Goal: Information Seeking & Learning: Learn about a topic

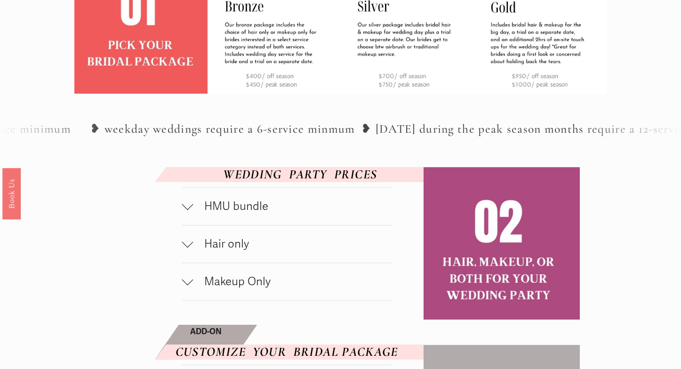
scroll to position [360, 0]
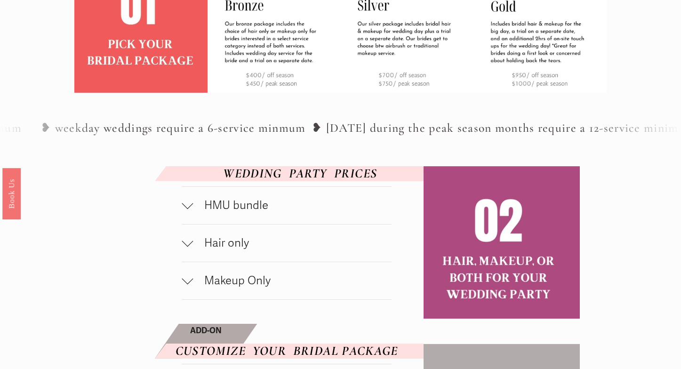
click at [186, 211] on div at bounding box center [187, 205] width 11 height 11
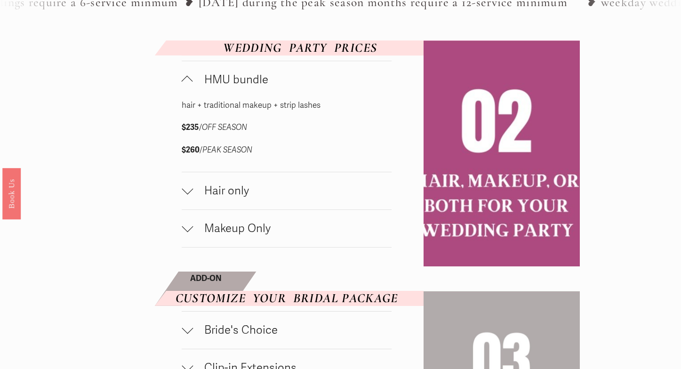
scroll to position [490, 0]
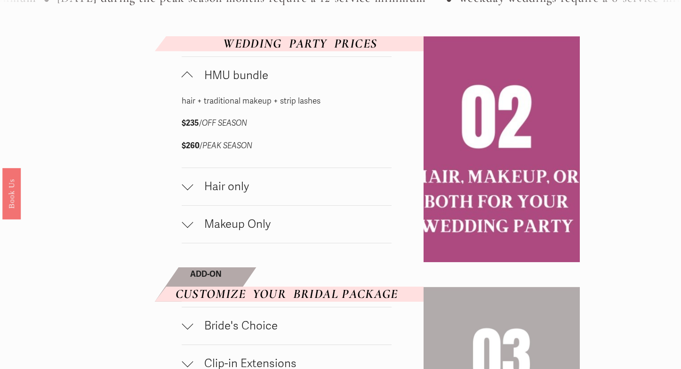
click at [190, 190] on div at bounding box center [187, 184] width 11 height 11
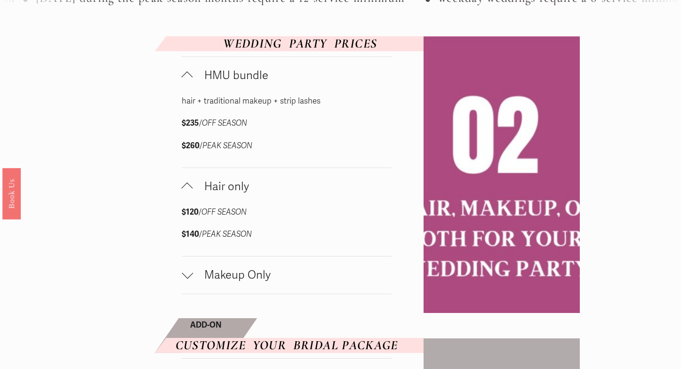
click at [190, 194] on div at bounding box center [187, 188] width 11 height 11
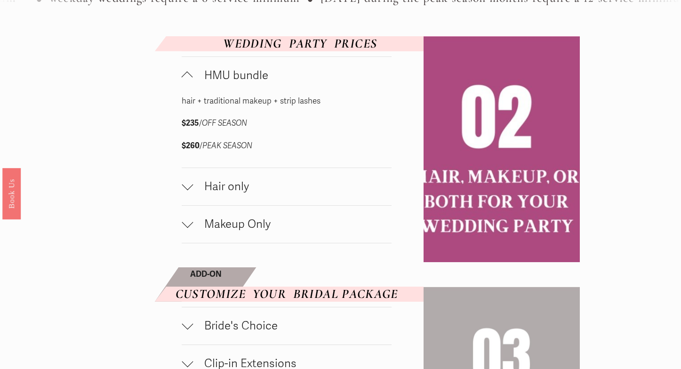
click at [190, 228] on div at bounding box center [187, 222] width 11 height 11
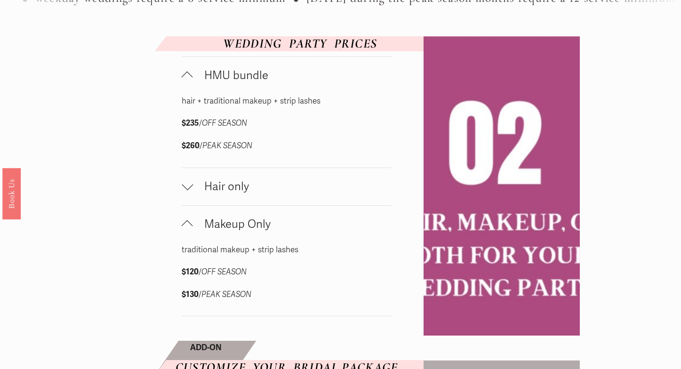
click at [188, 190] on div at bounding box center [187, 184] width 11 height 11
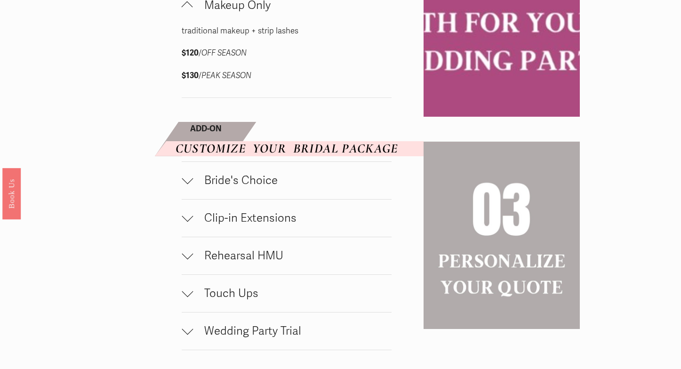
scroll to position [763, 0]
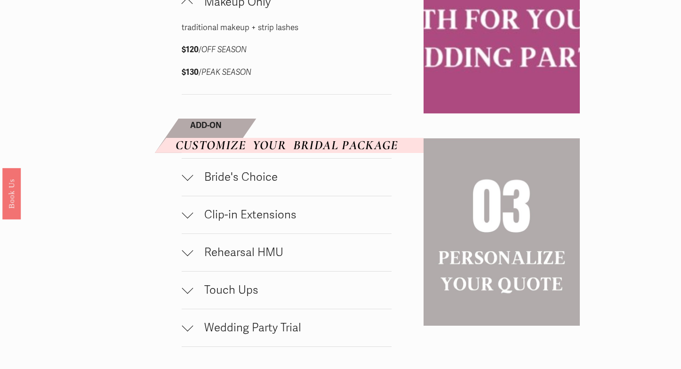
click at [189, 181] on div at bounding box center [187, 175] width 11 height 11
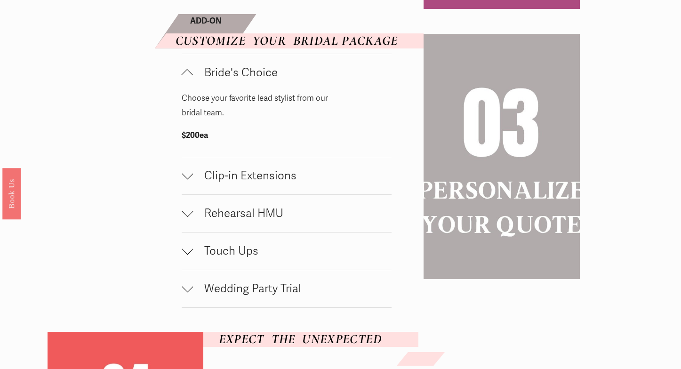
scroll to position [868, 0]
click at [184, 181] on div at bounding box center [187, 175] width 11 height 11
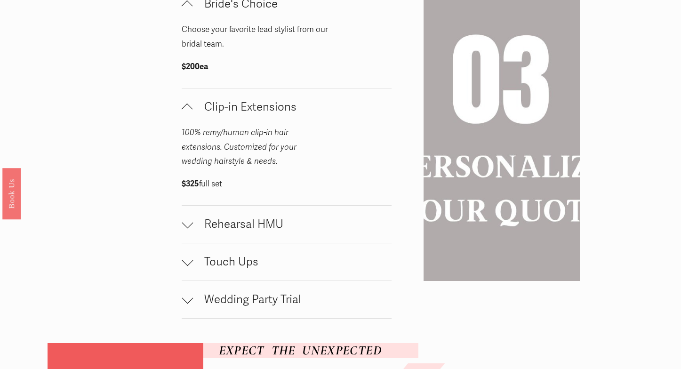
scroll to position [963, 0]
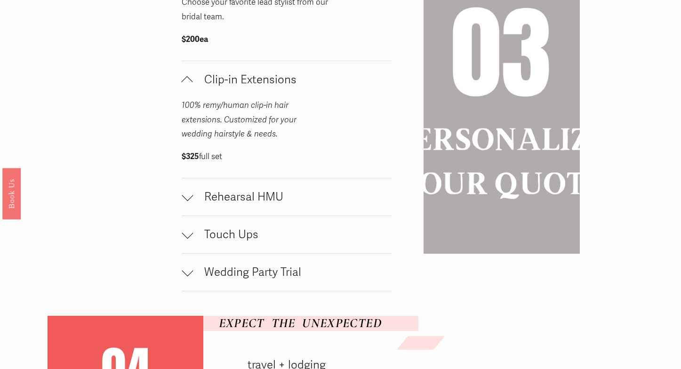
click at [183, 203] on div at bounding box center [187, 197] width 11 height 11
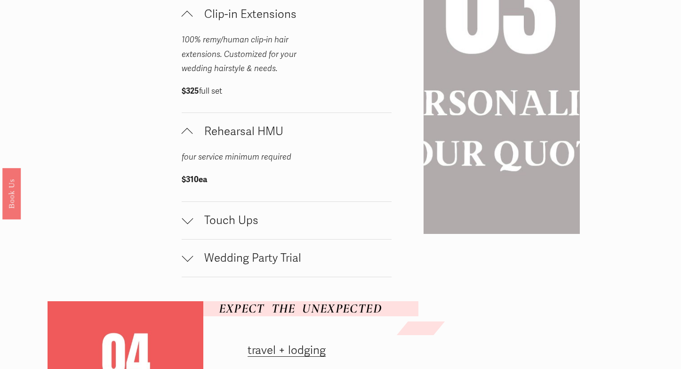
scroll to position [1048, 0]
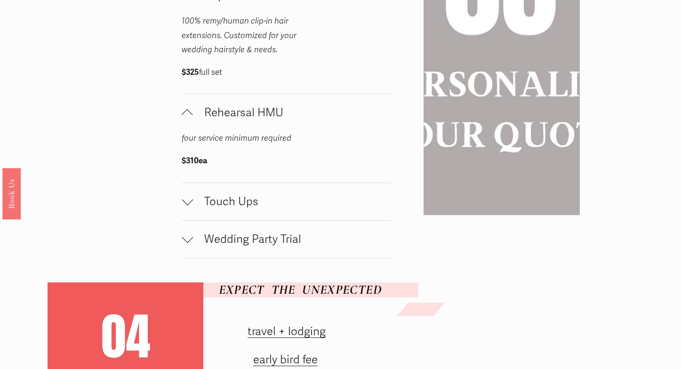
click at [195, 209] on span "Touch Ups" at bounding box center [292, 202] width 199 height 14
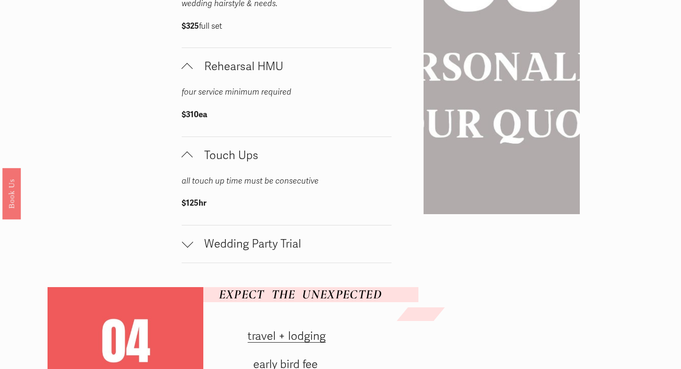
scroll to position [1094, 0]
click at [185, 247] on div at bounding box center [187, 241] width 11 height 11
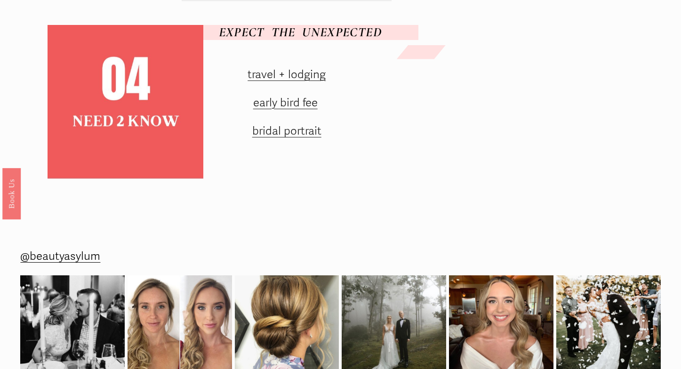
scroll to position [1436, 0]
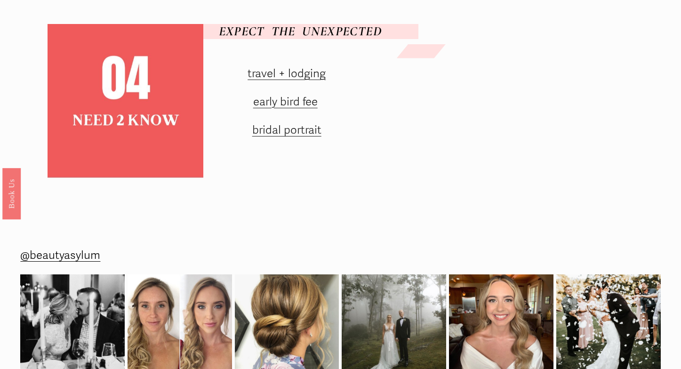
click at [302, 81] on link "travel + lodging" at bounding box center [287, 74] width 78 height 14
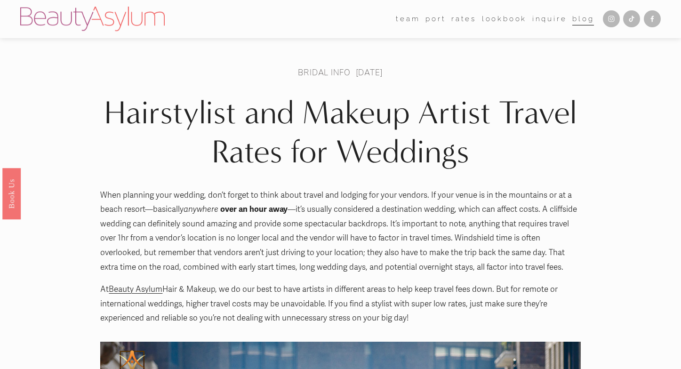
click at [0, 0] on link "[GEOGRAPHIC_DATA]" at bounding box center [0, 0] width 0 height 0
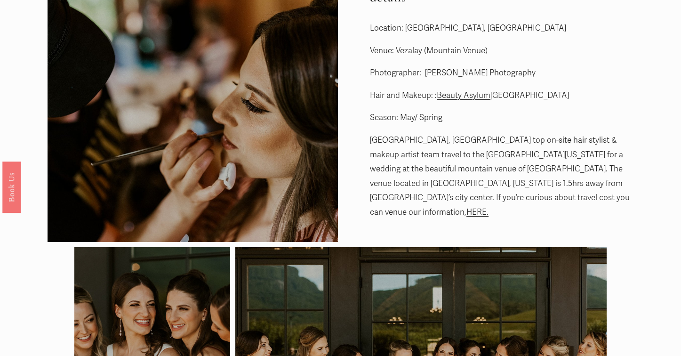
scroll to position [116, 0]
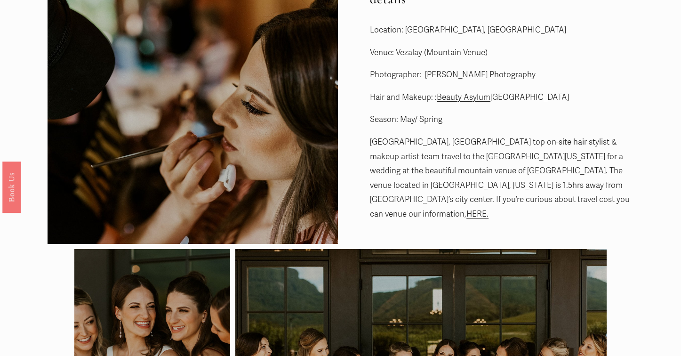
click at [467, 209] on link "HERE." at bounding box center [478, 214] width 22 height 10
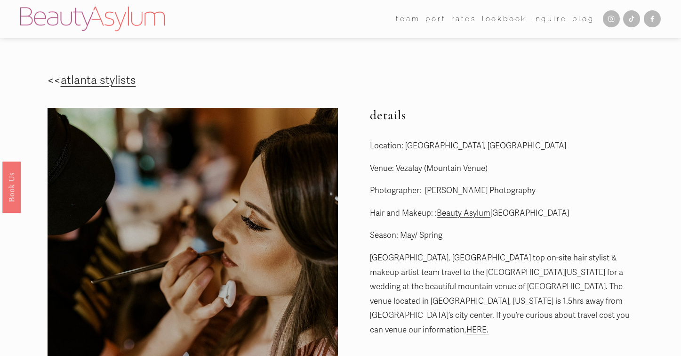
scroll to position [0, 0]
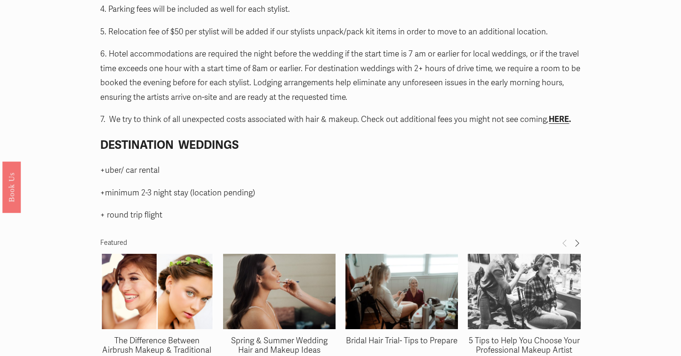
scroll to position [1200, 0]
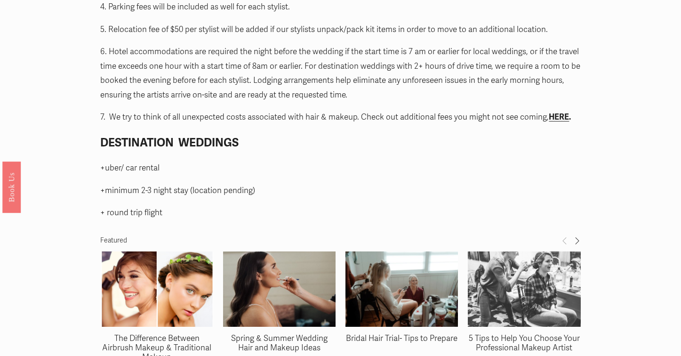
click at [543, 267] on img at bounding box center [524, 288] width 113 height 169
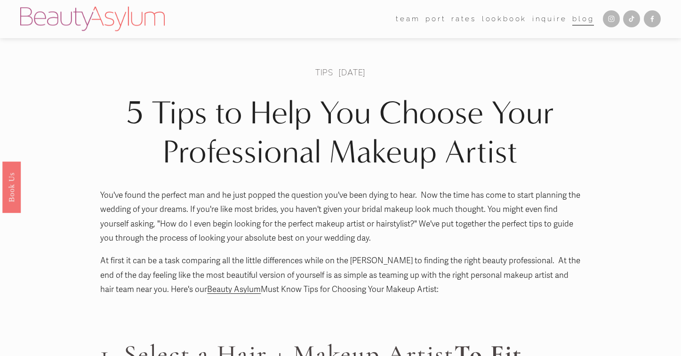
click at [506, 21] on link "Lookbook" at bounding box center [504, 19] width 45 height 15
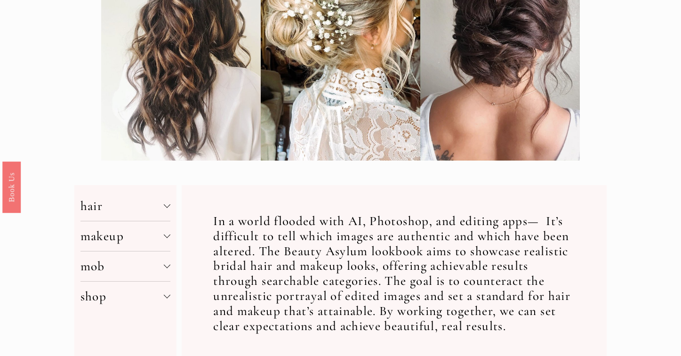
scroll to position [210, 0]
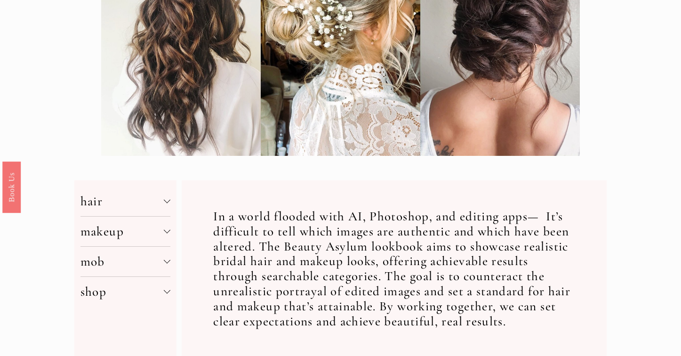
click at [175, 200] on div "hair color density length style theme makeup application skintone style mob mak…" at bounding box center [125, 268] width 103 height 177
click at [171, 200] on div "hair color density length style theme makeup application skintone style mob mak…" at bounding box center [125, 268] width 103 height 177
click at [169, 200] on div at bounding box center [167, 200] width 7 height 7
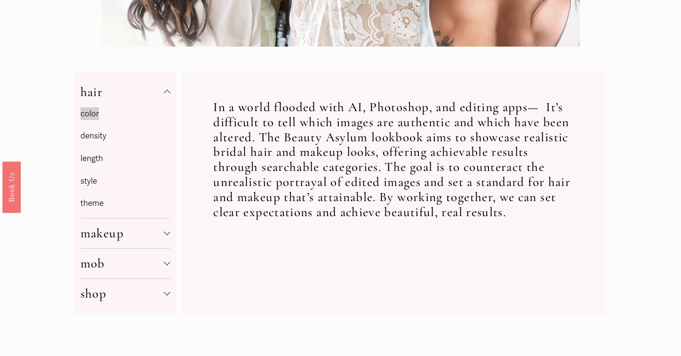
scroll to position [320, 0]
click at [156, 251] on button "mob" at bounding box center [126, 263] width 90 height 30
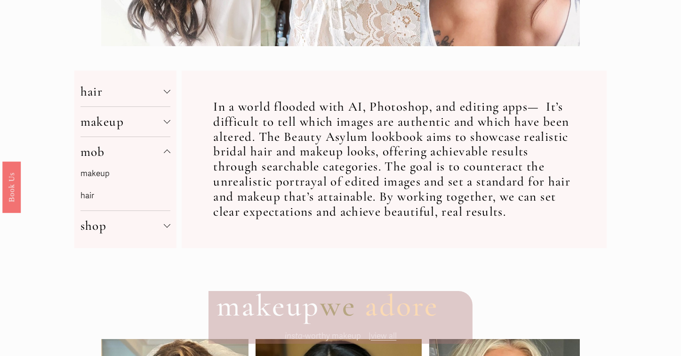
click at [144, 126] on span "makeup" at bounding box center [122, 122] width 83 height 16
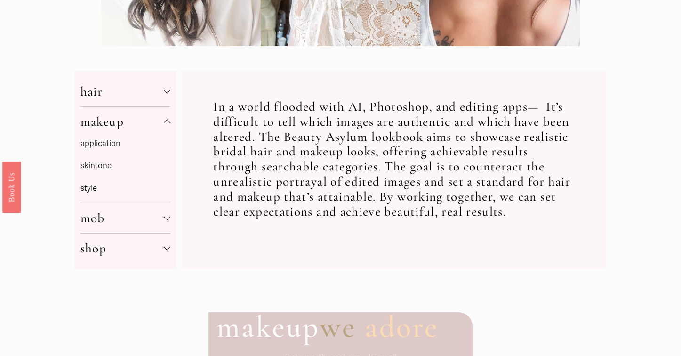
click at [164, 208] on button "mob" at bounding box center [126, 218] width 90 height 30
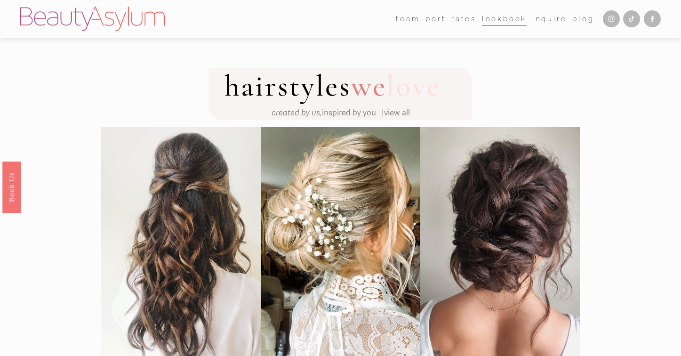
scroll to position [0, 0]
click at [402, 115] on span "view all" at bounding box center [397, 113] width 26 height 10
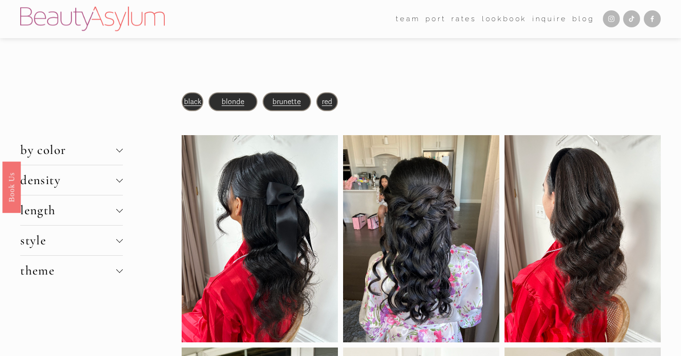
click at [297, 106] on p "brunette" at bounding box center [287, 102] width 47 height 13
click at [292, 100] on span "brunette" at bounding box center [287, 101] width 28 height 8
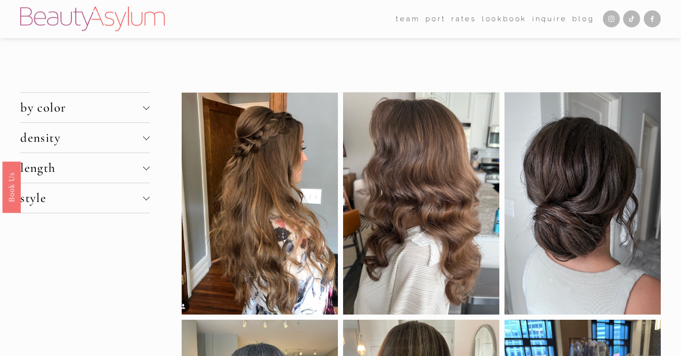
click at [137, 145] on span "density" at bounding box center [81, 138] width 123 height 16
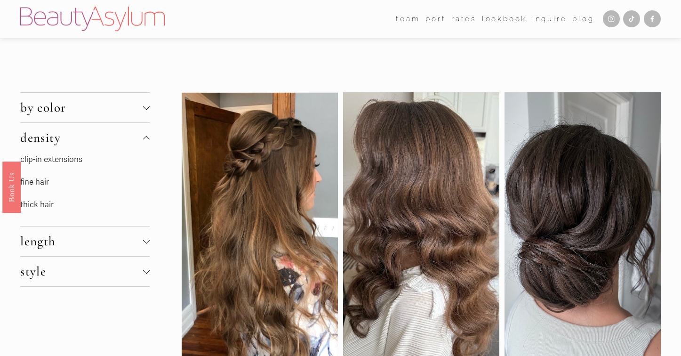
click at [148, 138] on div at bounding box center [146, 139] width 7 height 7
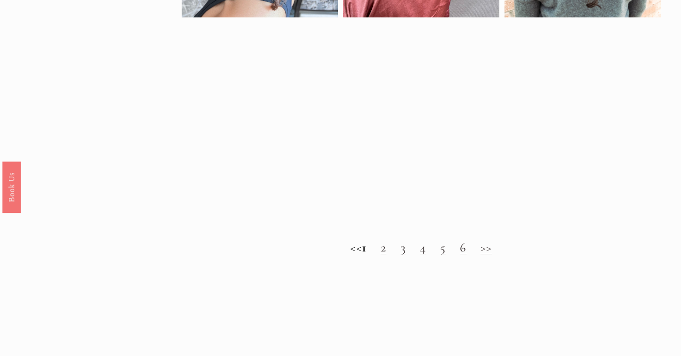
scroll to position [715, 0]
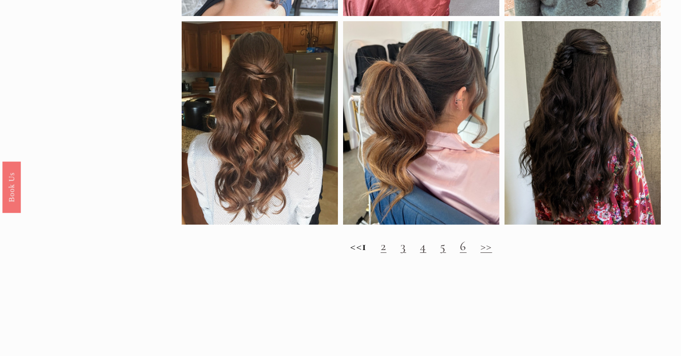
click at [492, 248] on link ">>" at bounding box center [487, 246] width 12 height 16
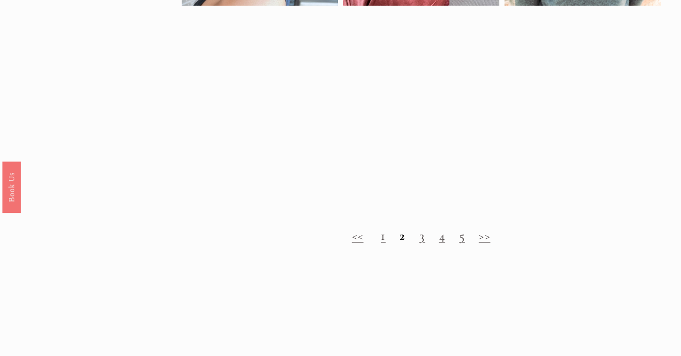
scroll to position [737, 0]
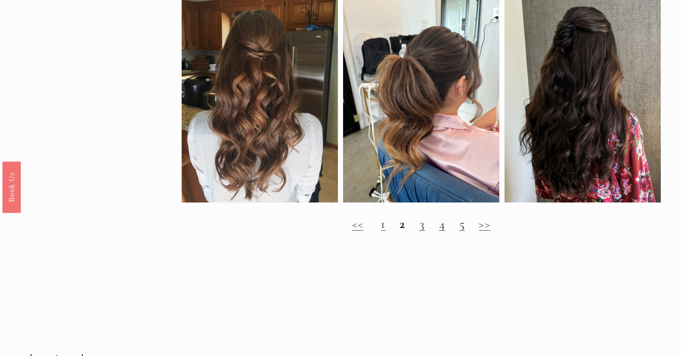
click at [419, 223] on link "3" at bounding box center [422, 224] width 6 height 16
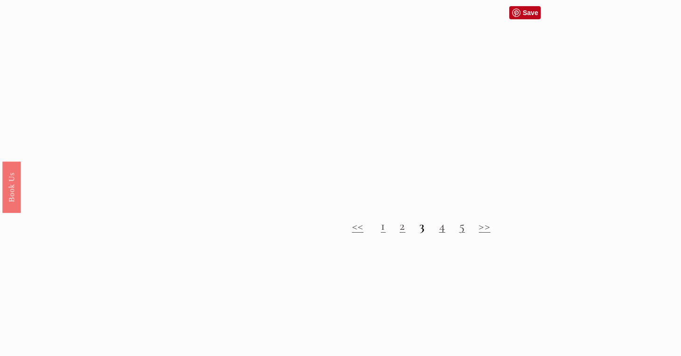
scroll to position [919, 0]
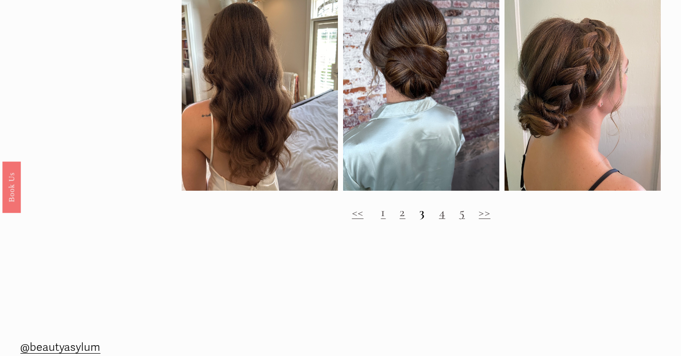
click at [445, 215] on link "4" at bounding box center [442, 212] width 6 height 16
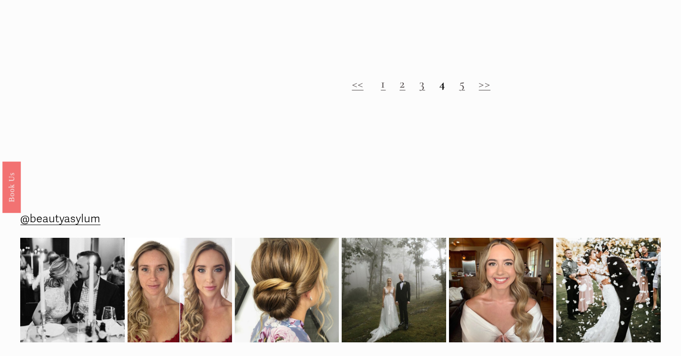
scroll to position [898, 0]
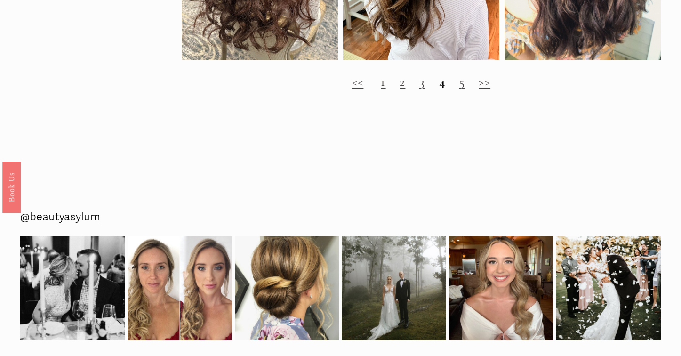
click at [465, 87] on link "5" at bounding box center [463, 82] width 6 height 16
